Goal: Information Seeking & Learning: Learn about a topic

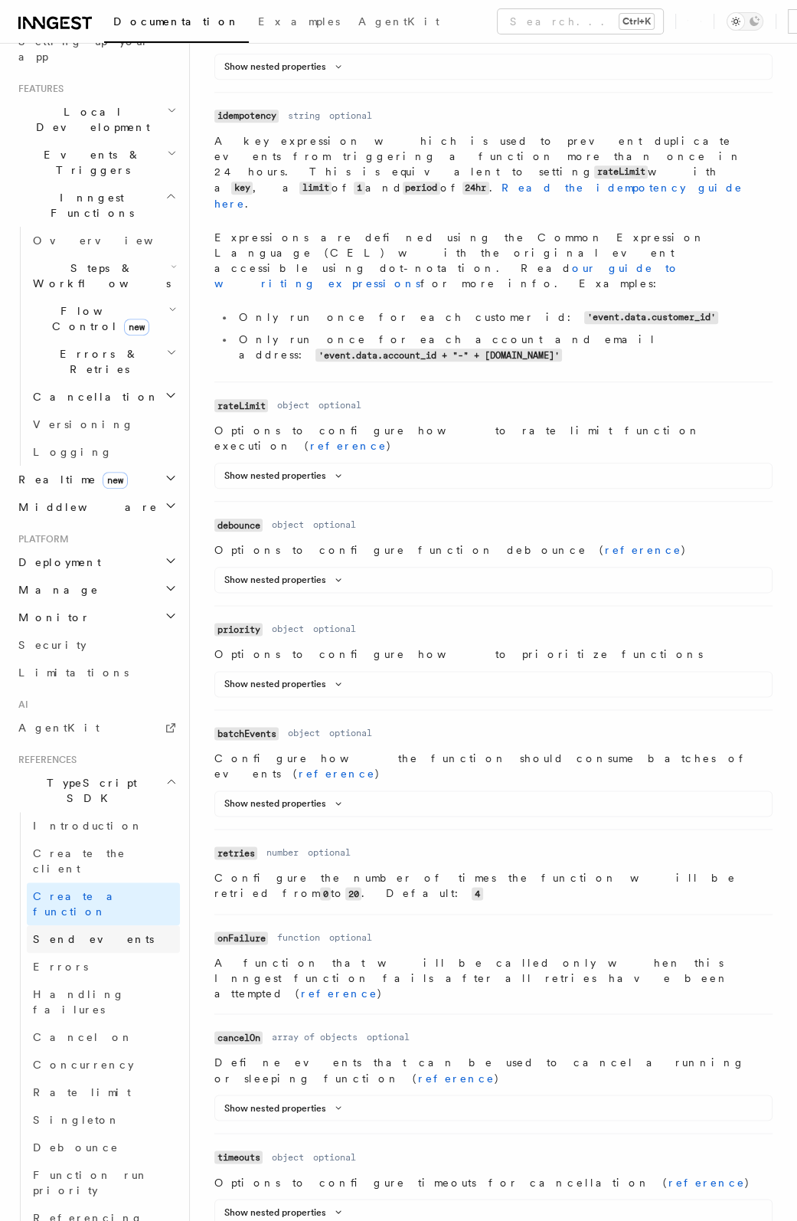
scroll to position [383, 0]
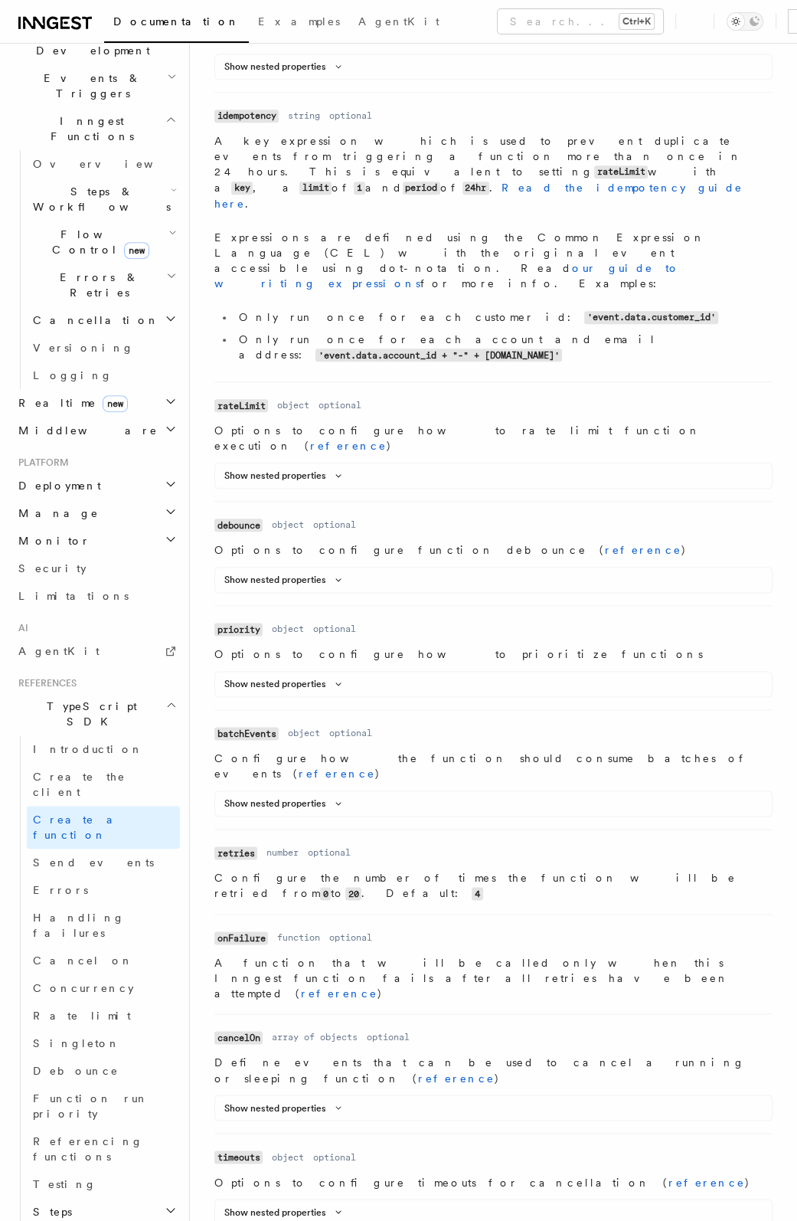
click at [71, 1198] on h2 "Steps" at bounding box center [103, 1212] width 153 height 28
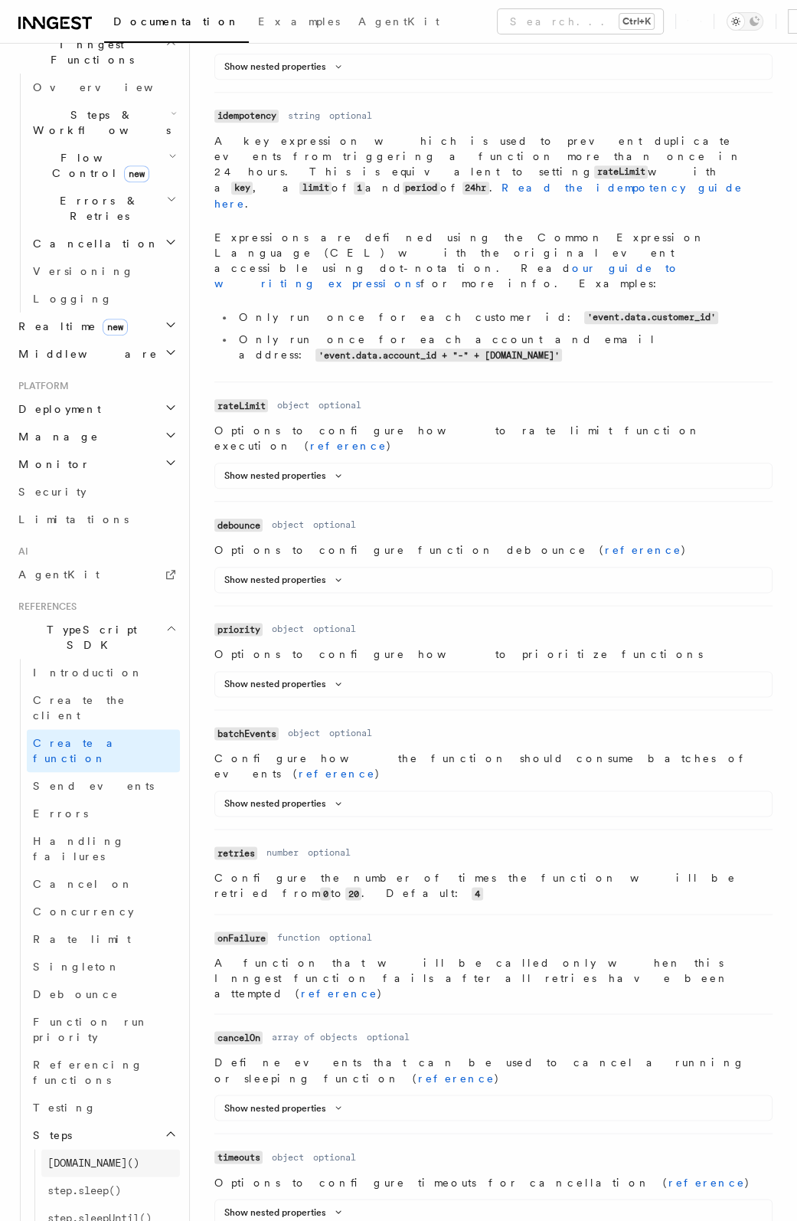
click at [77, 1156] on span "[DOMAIN_NAME]()" at bounding box center [93, 1162] width 92 height 12
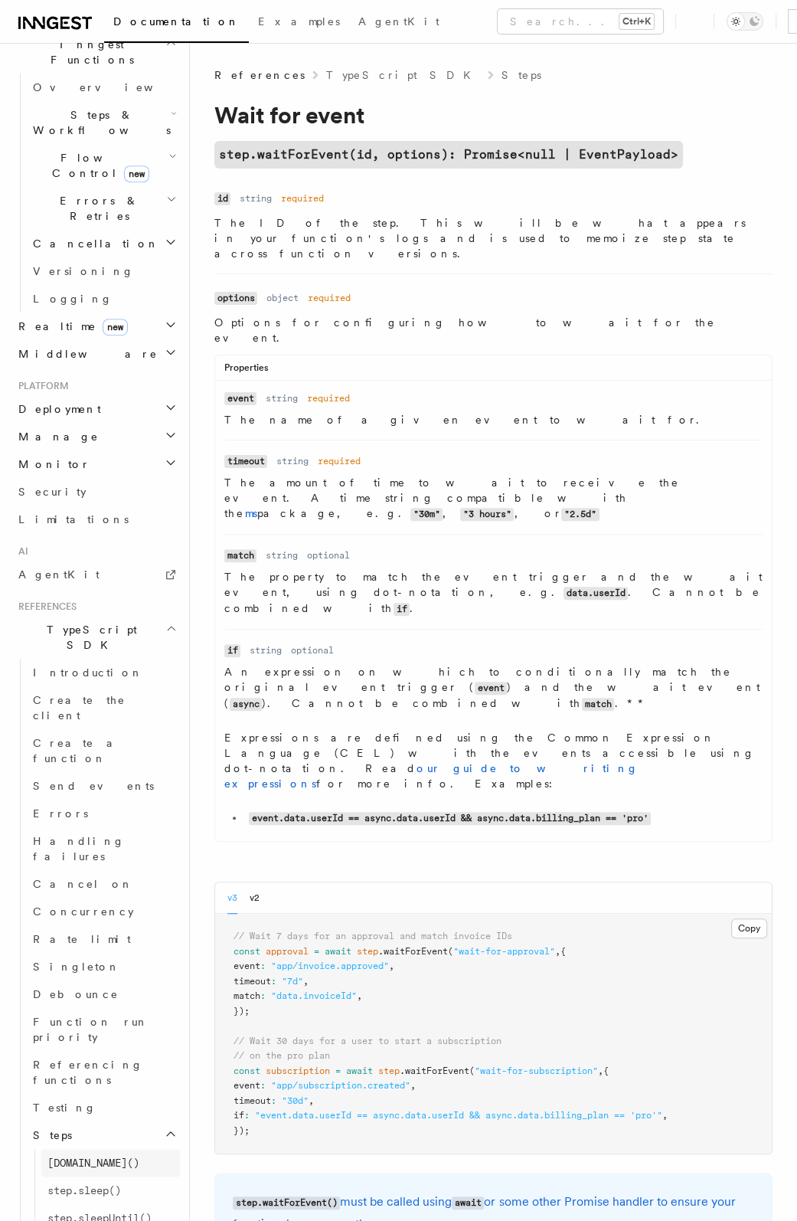
click at [77, 1156] on span "[DOMAIN_NAME]()" at bounding box center [93, 1162] width 92 height 12
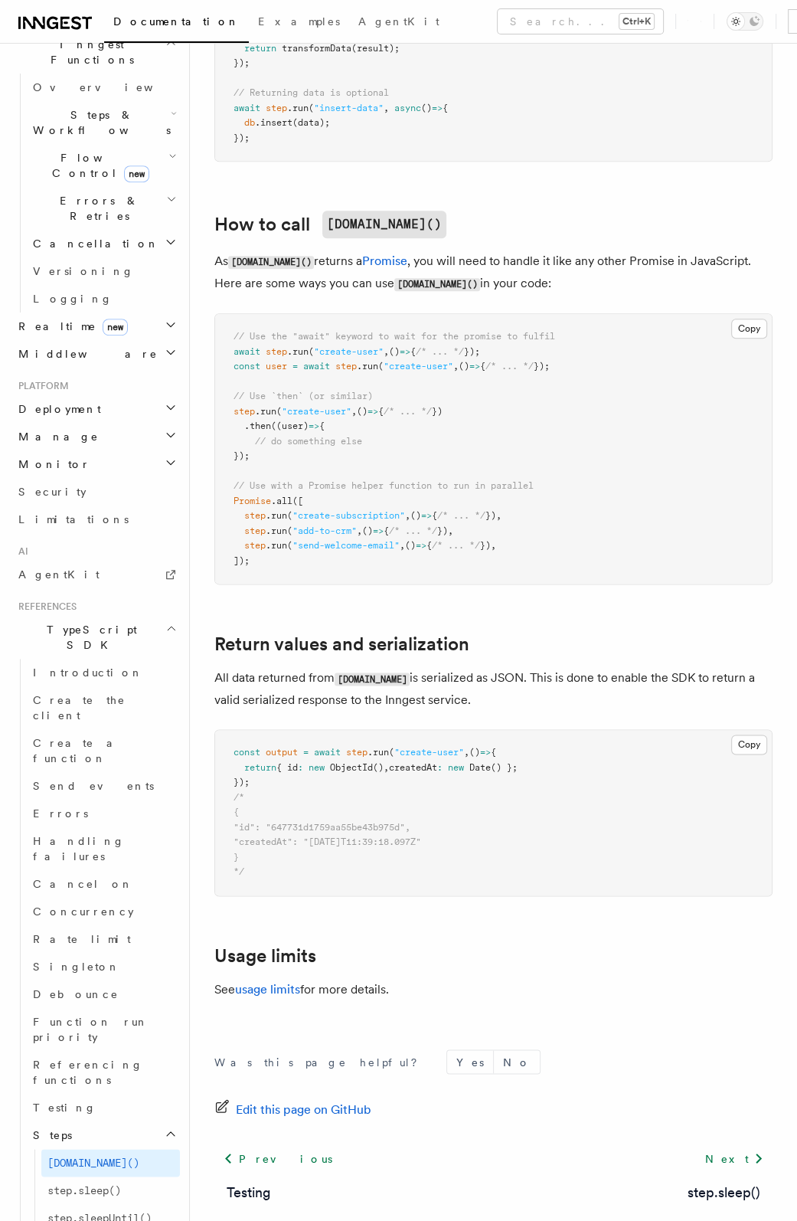
scroll to position [974, 0]
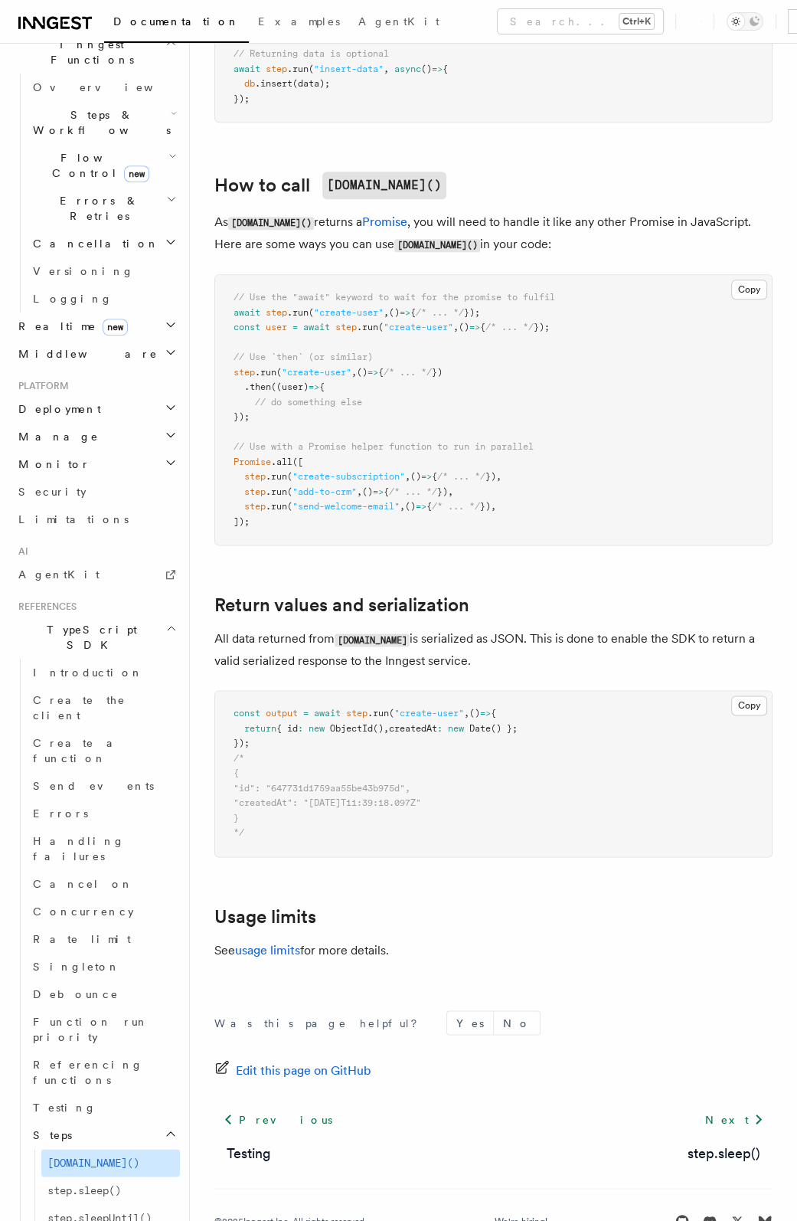
click at [108, 1156] on span "[DOMAIN_NAME]()" at bounding box center [93, 1162] width 92 height 12
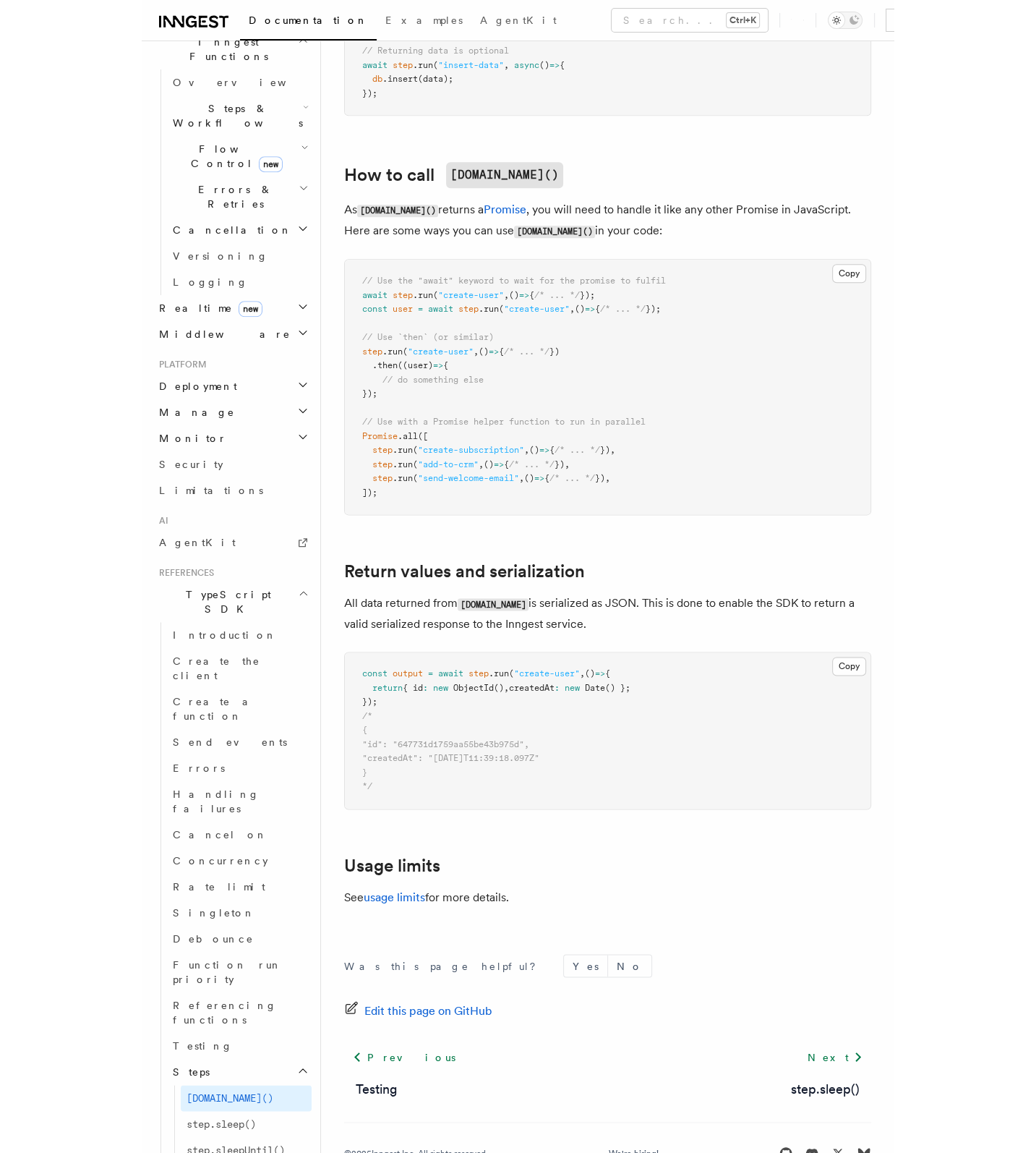
scroll to position [678, 0]
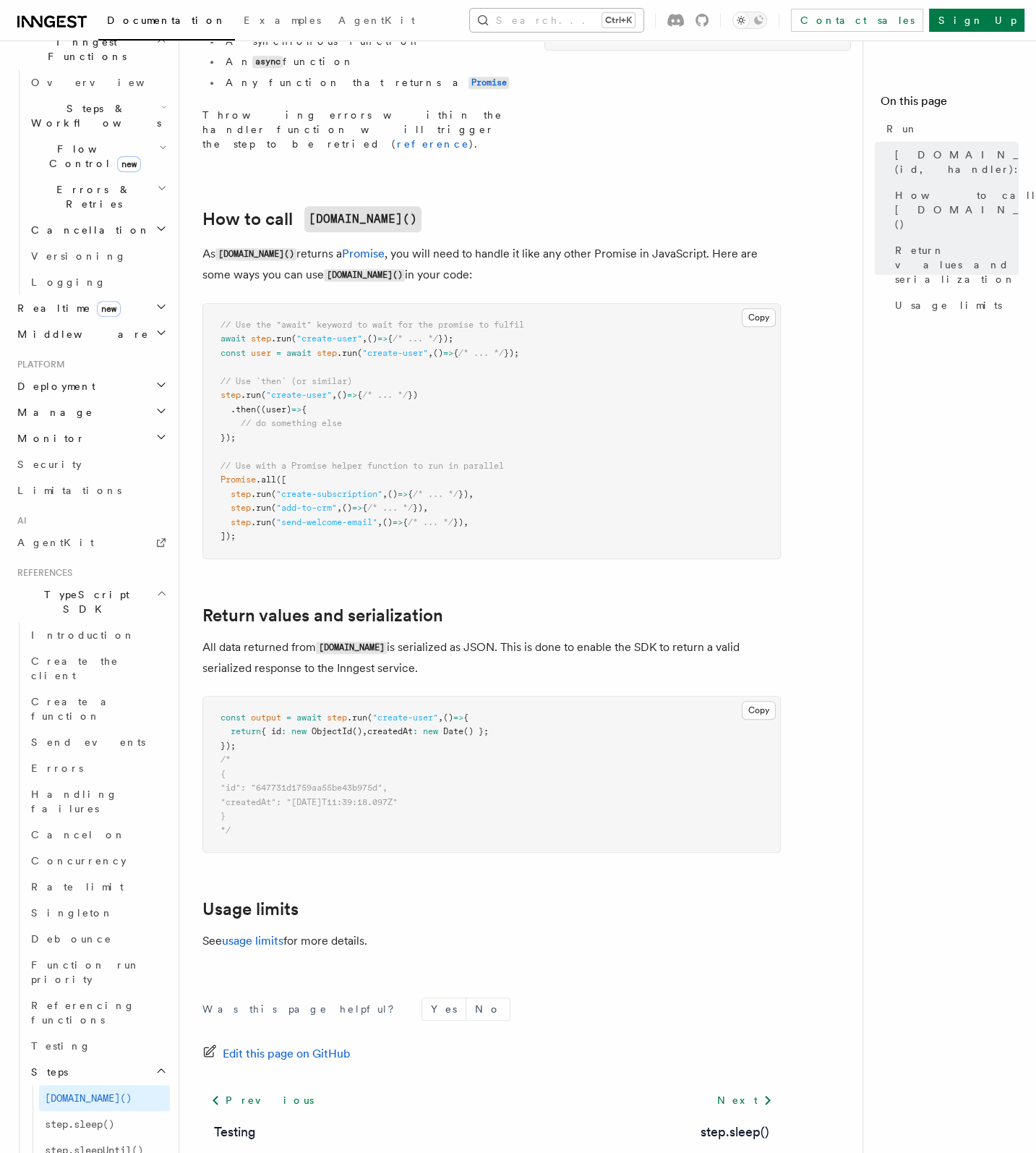
click at [555, 18] on button "Search... Ctrl+K" at bounding box center [557, 20] width 174 height 24
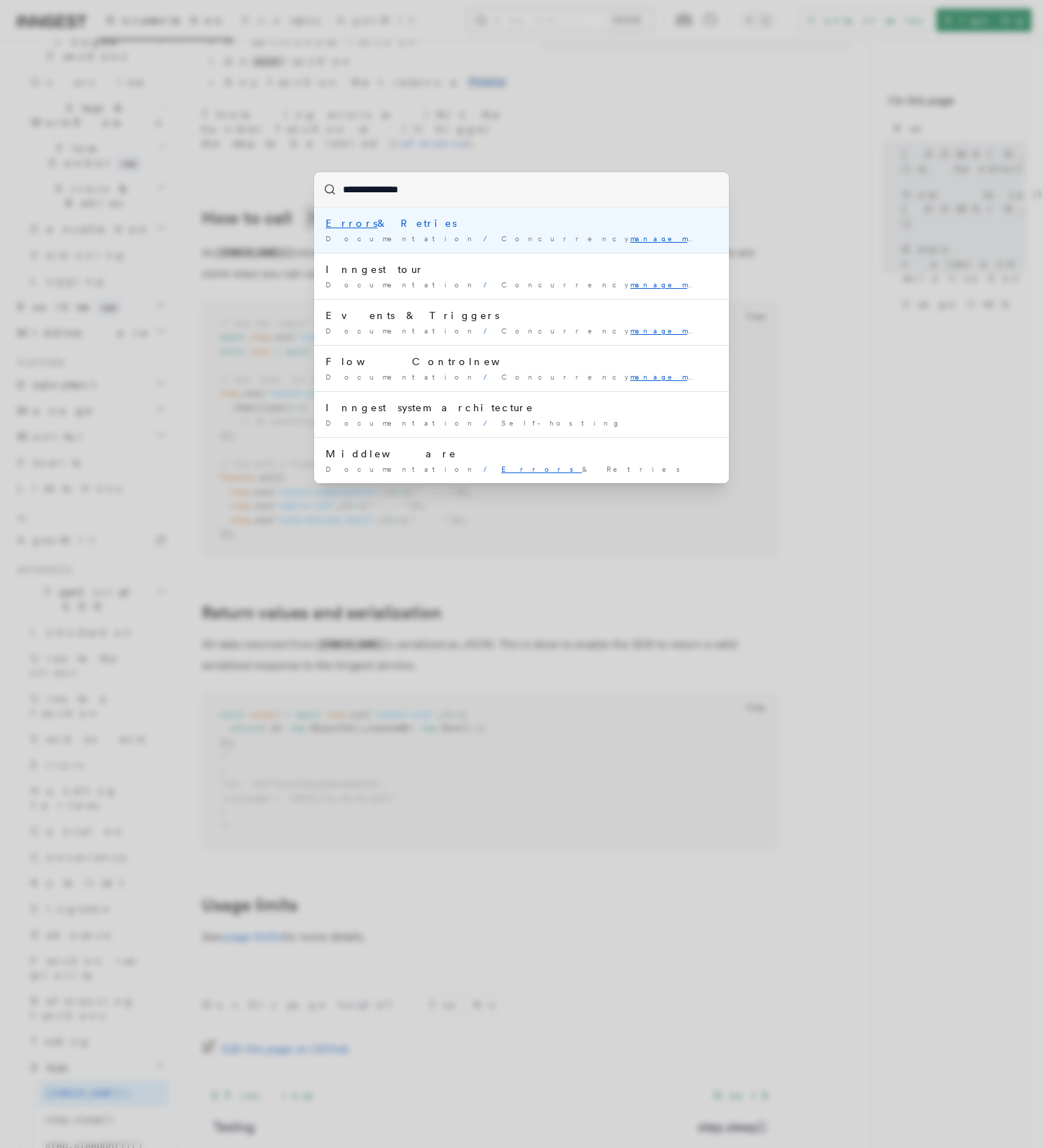
type input "**********"
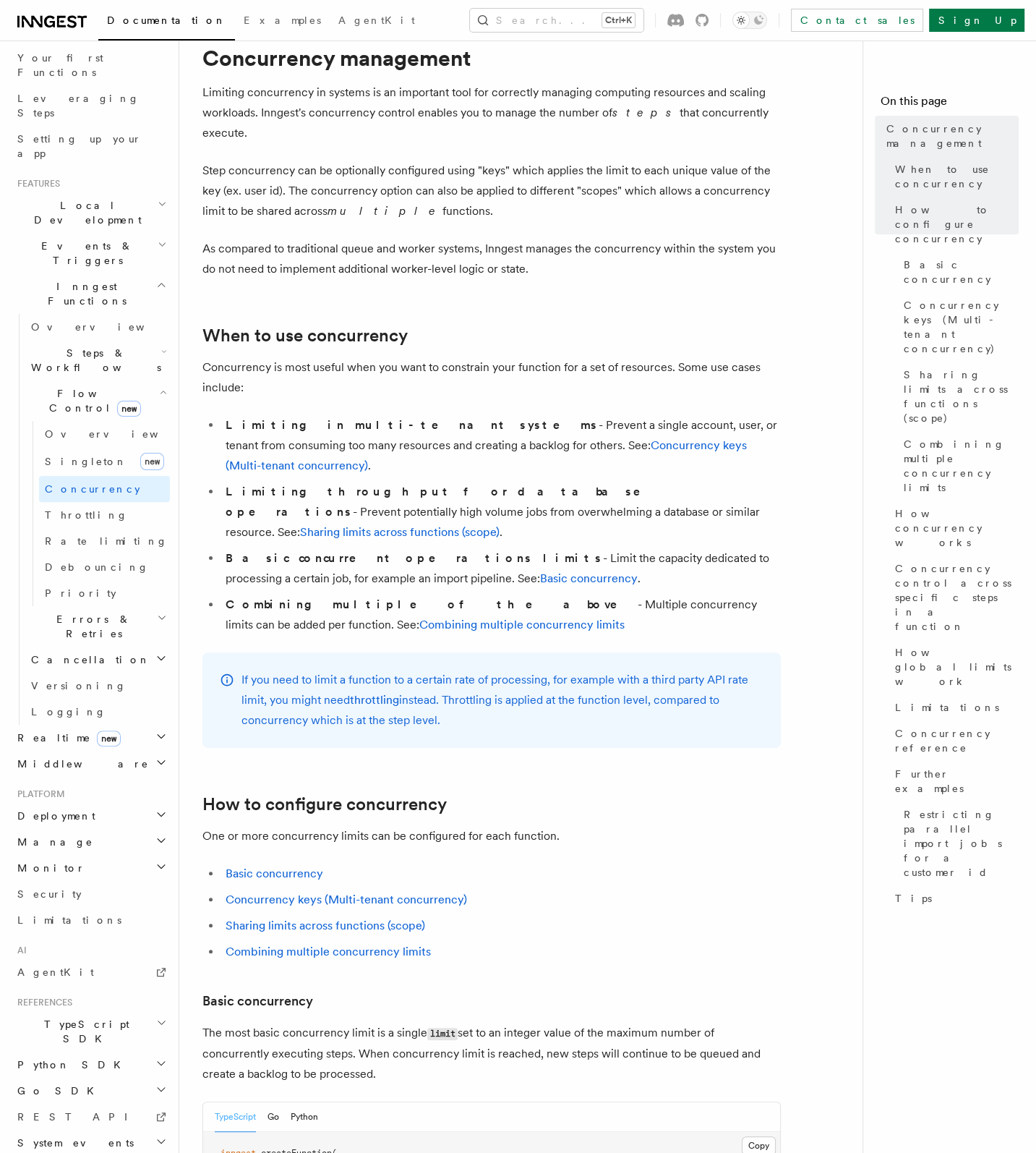
scroll to position [73, 0]
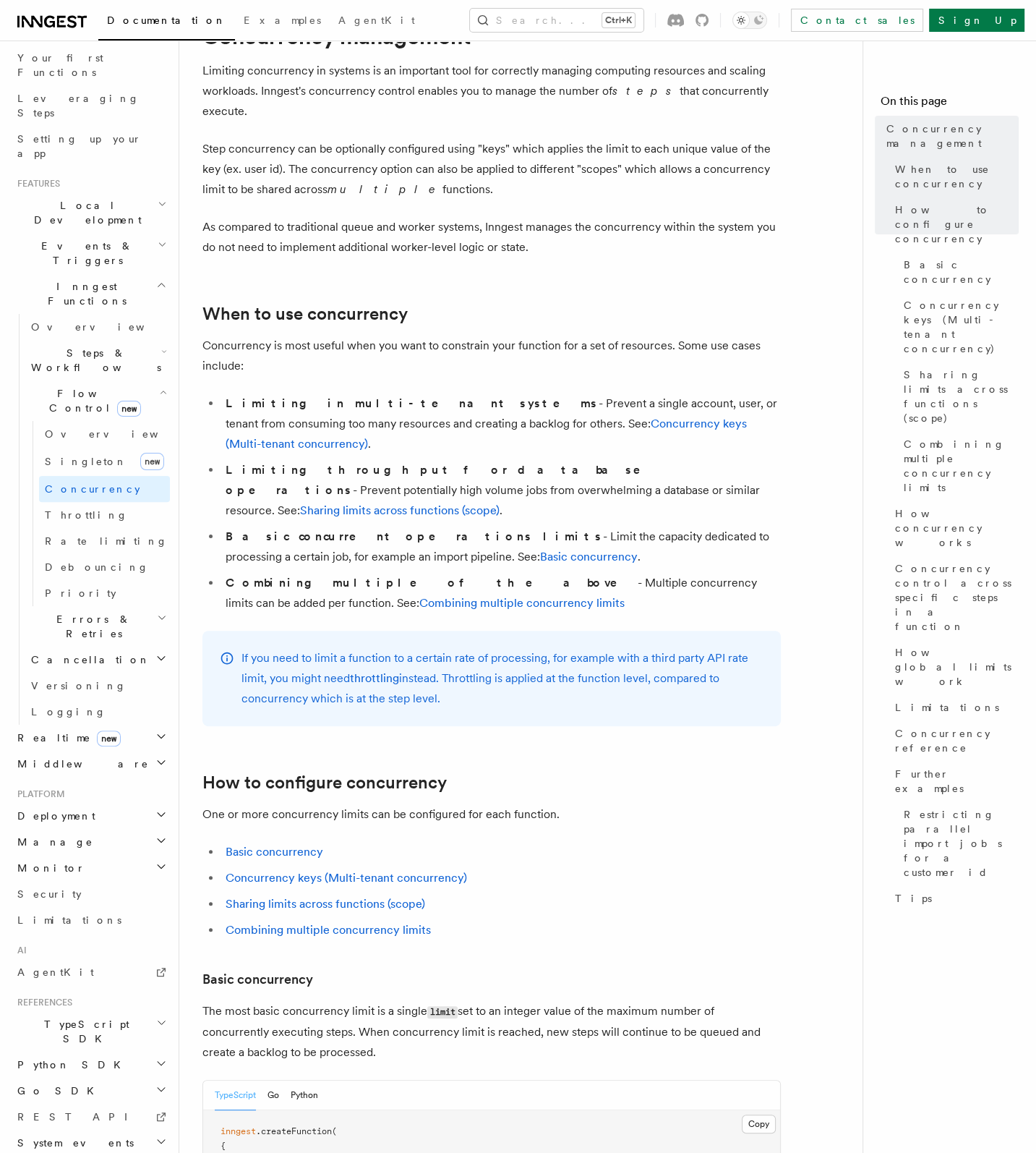
click at [88, 1017] on span "TypeScript SDK" at bounding box center [83, 1031] width 144 height 29
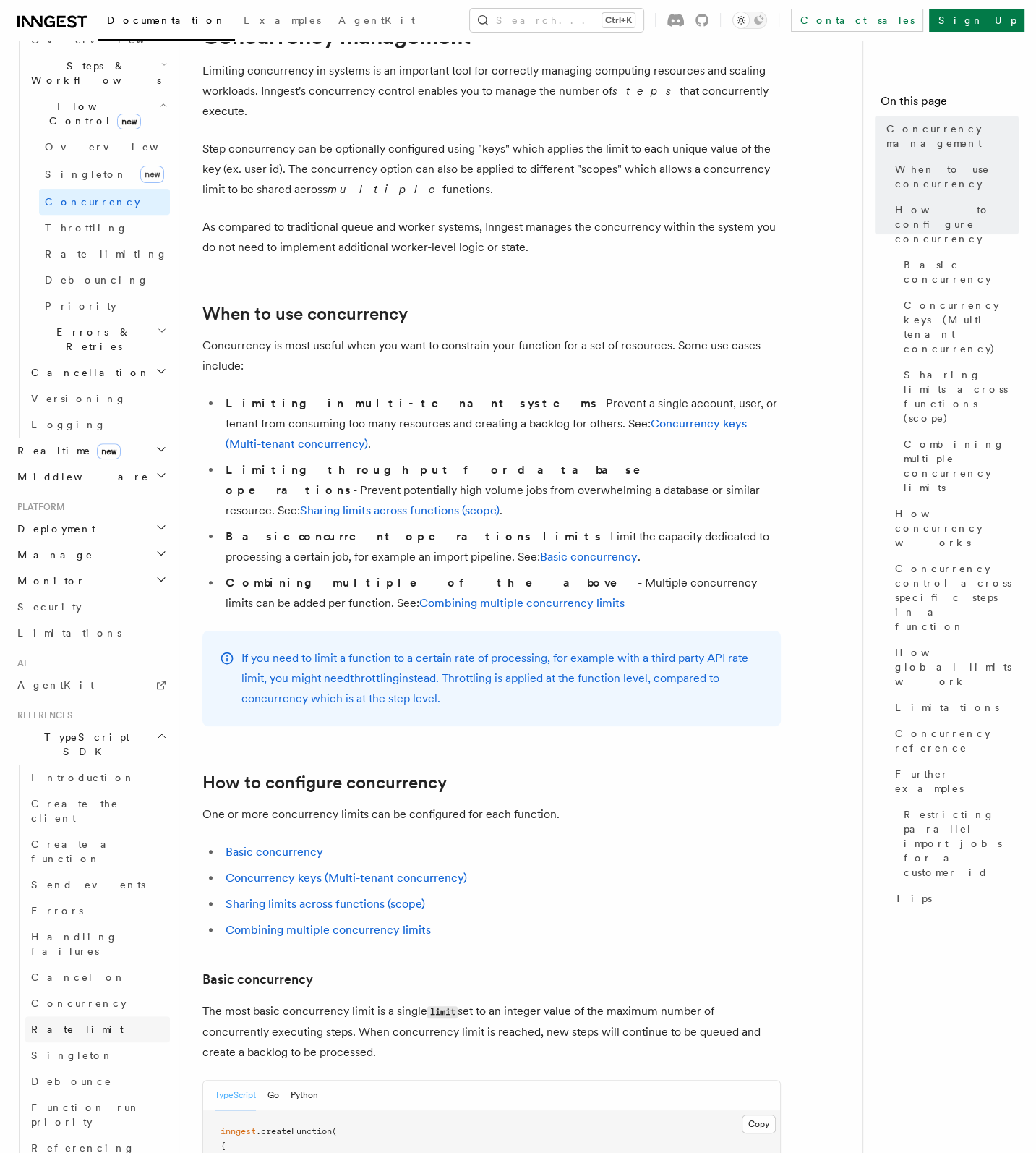
scroll to position [479, 0]
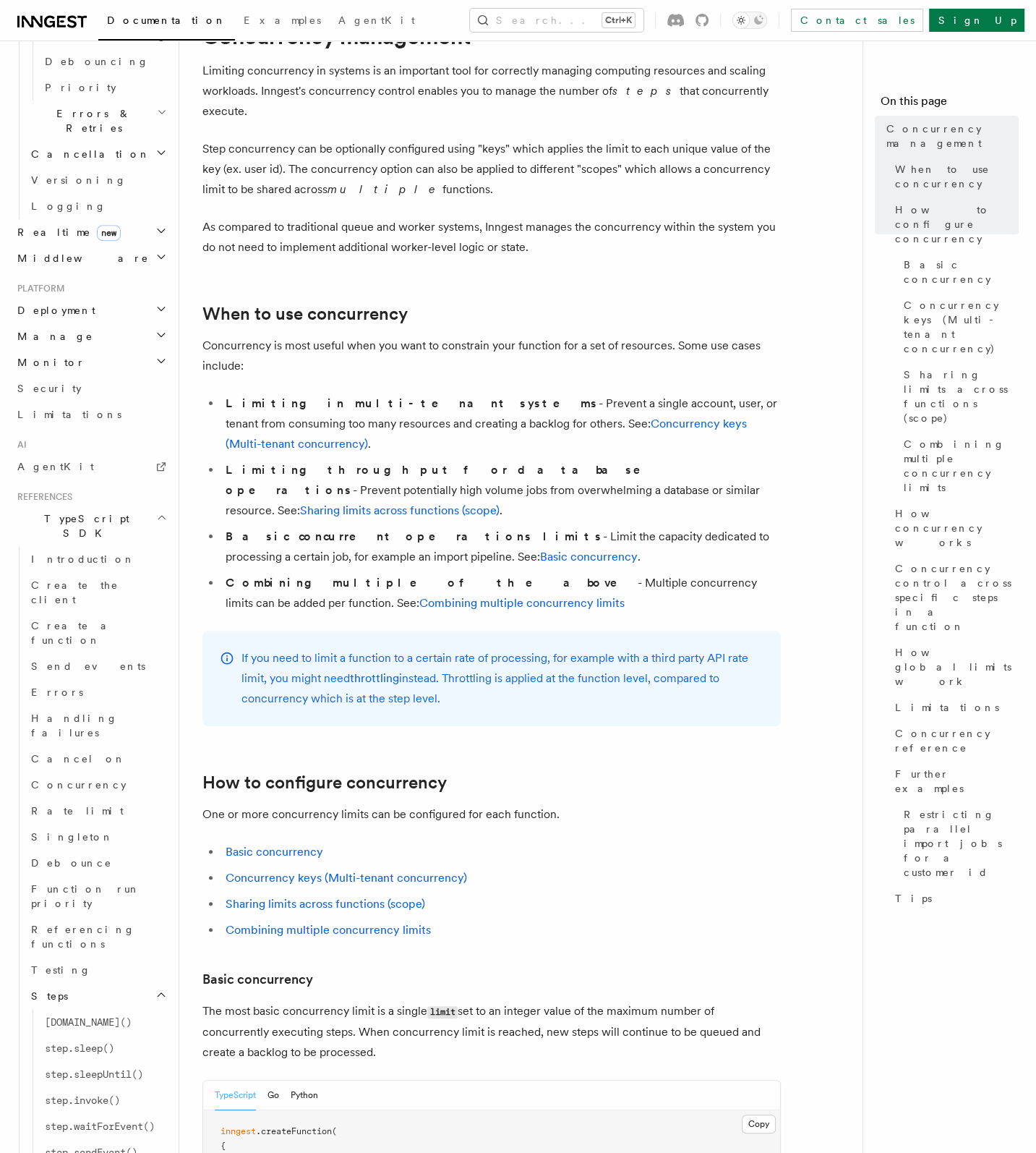
scroll to position [696, 0]
click at [76, 1015] on span "[DOMAIN_NAME]()" at bounding box center [88, 1021] width 87 height 11
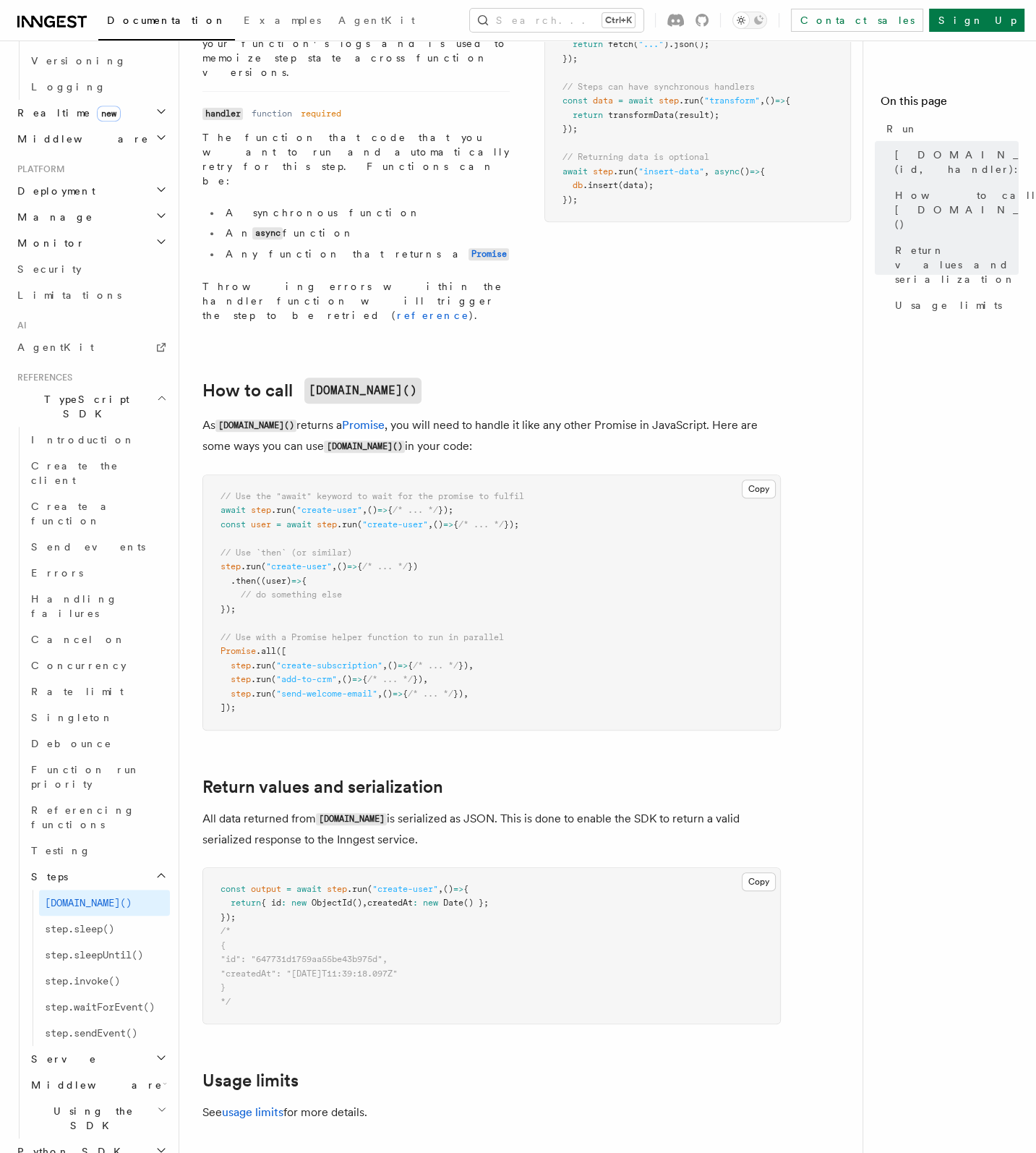
scroll to position [73, 0]
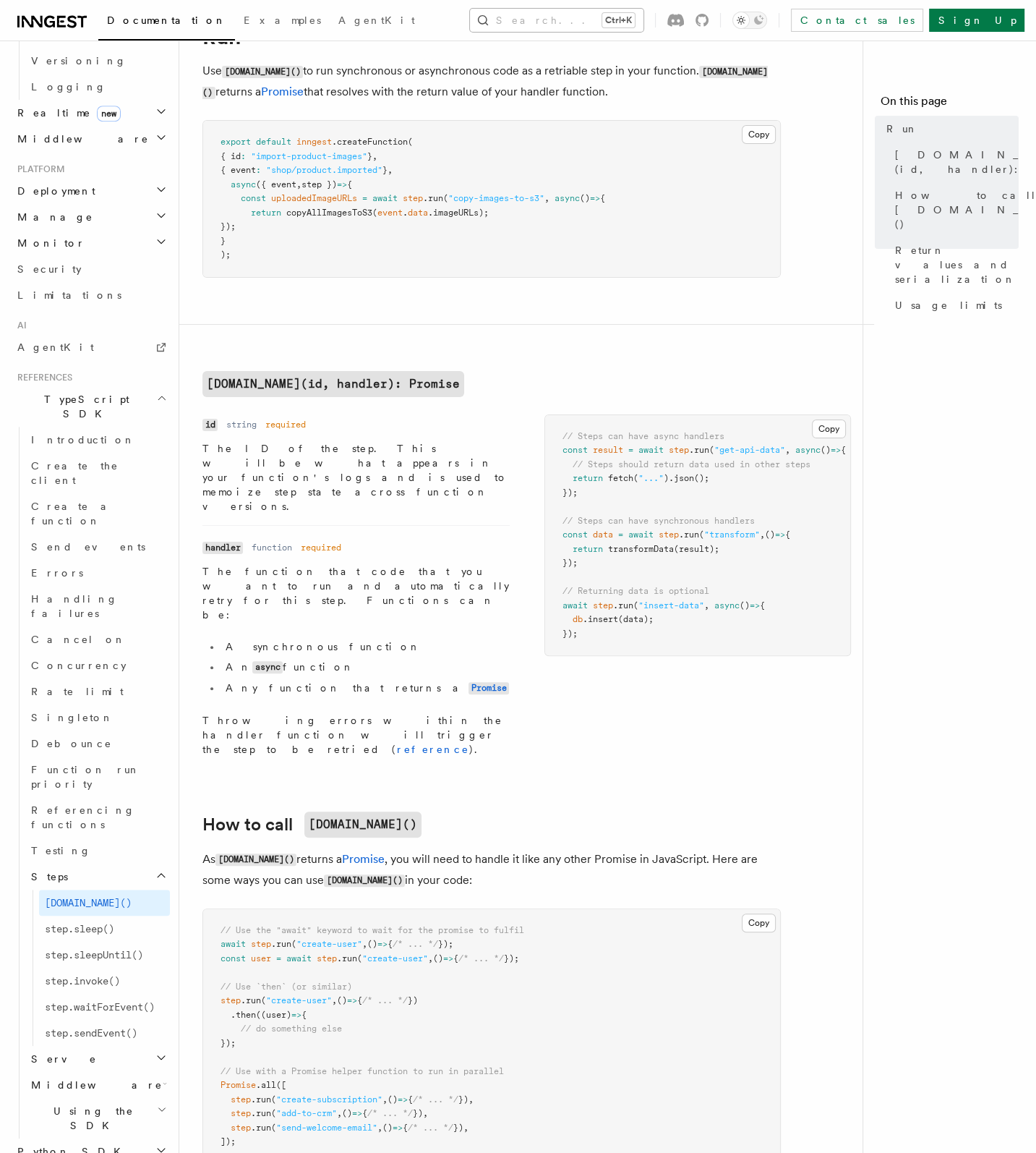
click at [530, 21] on button "Search... Ctrl+K" at bounding box center [557, 20] width 174 height 24
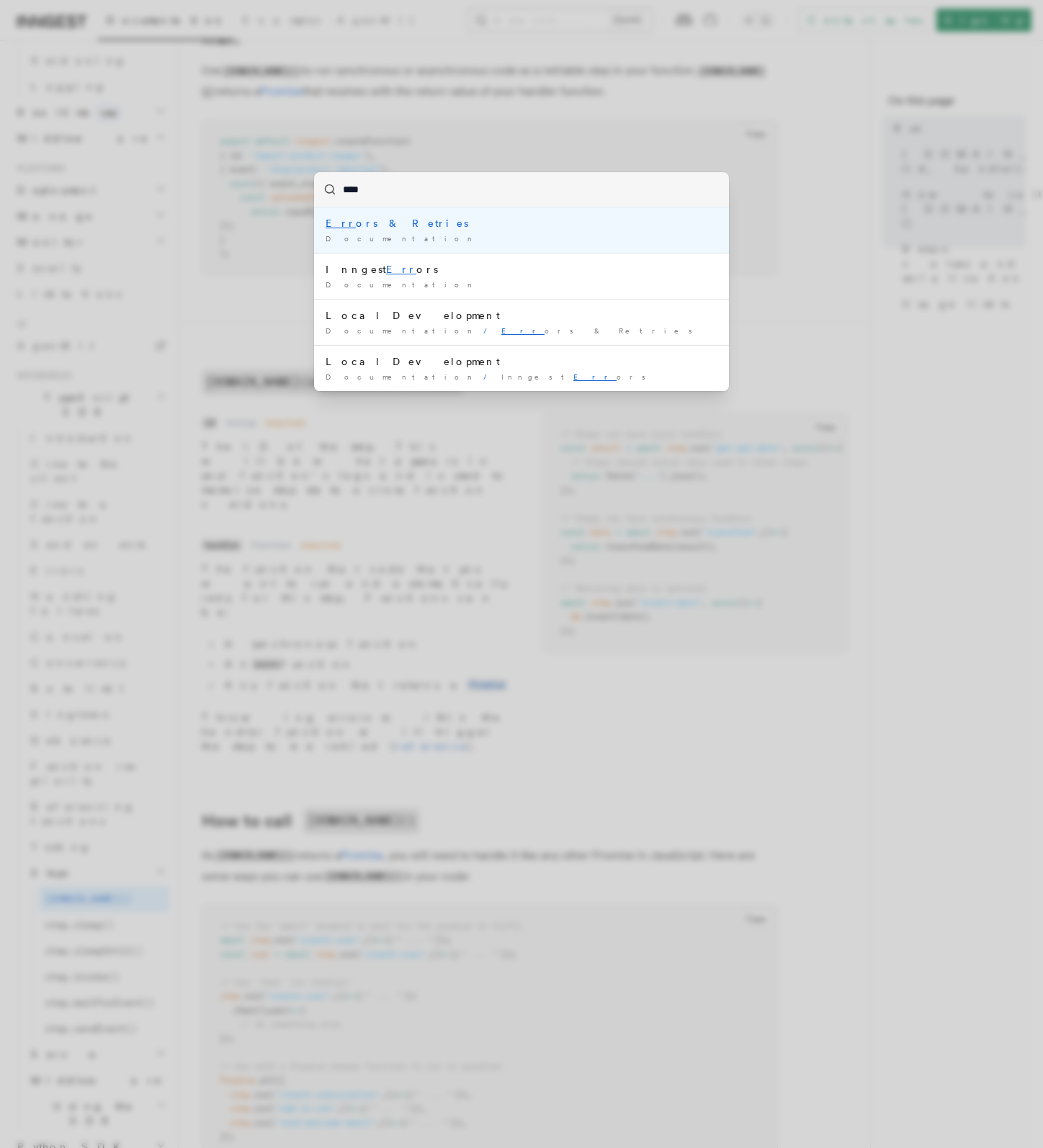
type input "*****"
click at [361, 223] on div "Error s & Retries" at bounding box center [521, 223] width 392 height 14
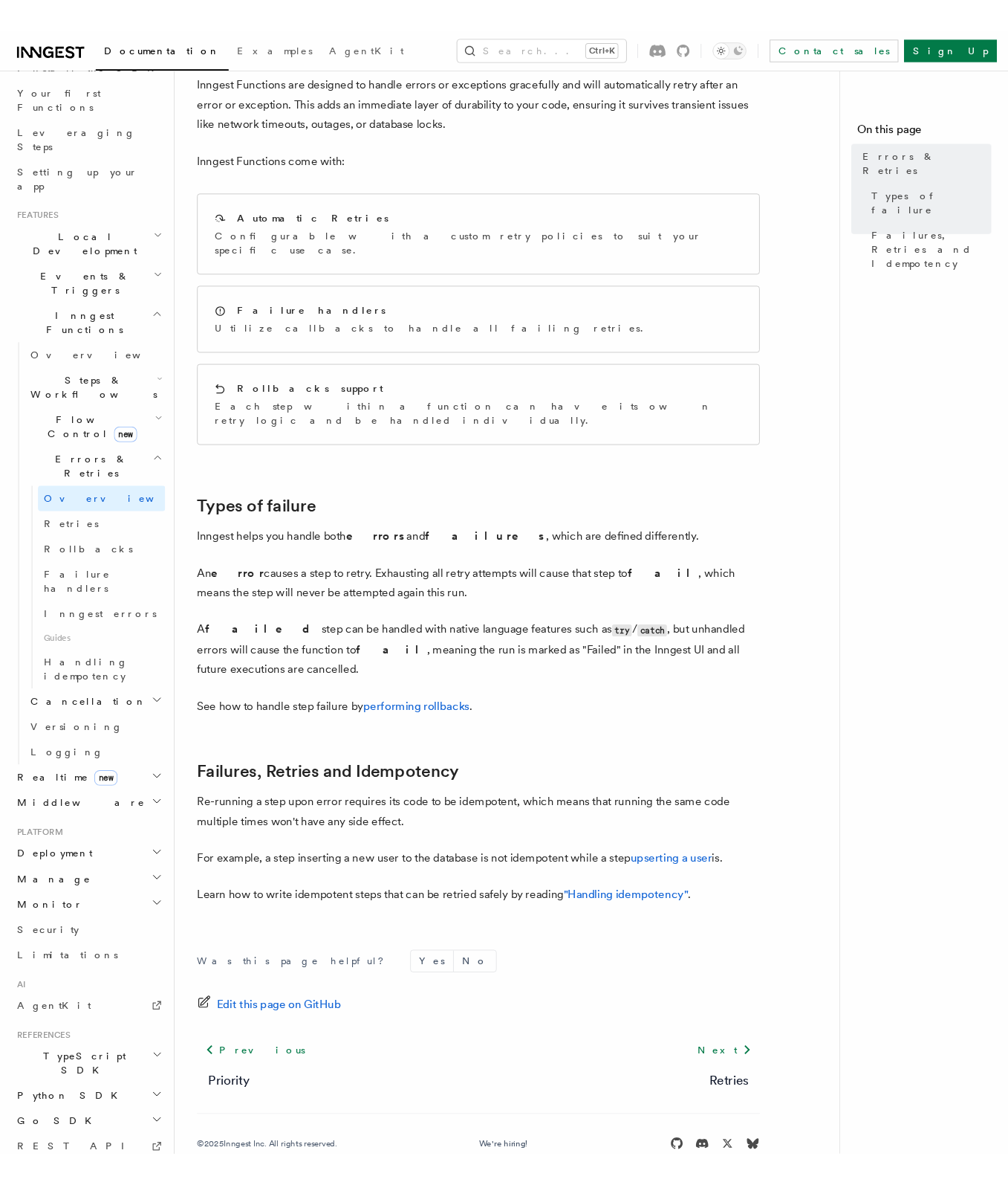
scroll to position [92, 0]
